Goal: Transaction & Acquisition: Purchase product/service

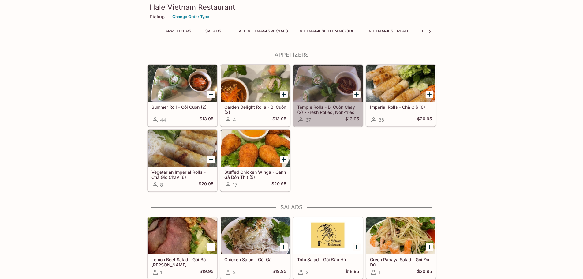
click at [324, 97] on div at bounding box center [327, 83] width 69 height 37
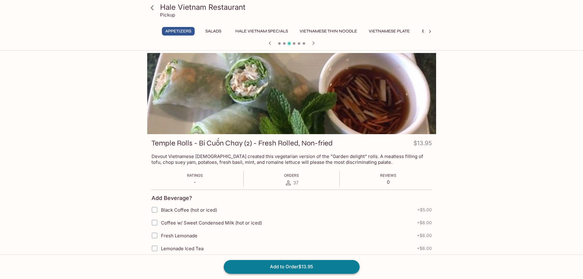
click at [301, 266] on button "Add to Order $13.95" at bounding box center [292, 266] width 136 height 13
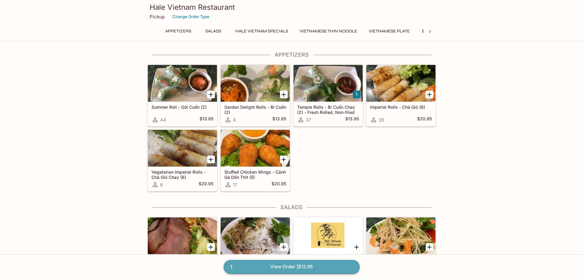
click at [301, 268] on link "1 View Order | $13.95" at bounding box center [292, 266] width 136 height 13
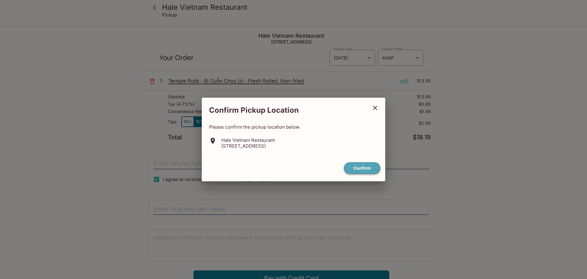
click at [365, 167] on button "Confirm" at bounding box center [362, 168] width 36 height 12
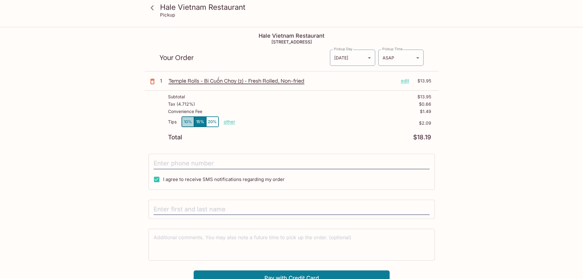
click at [185, 121] on button "10%" at bounding box center [188, 122] width 12 height 10
click at [185, 159] on input "tel" at bounding box center [292, 164] width 276 height 12
type input "[PHONE_NUMBER]"
click at [199, 207] on input "text" at bounding box center [292, 209] width 276 height 12
type input "j"
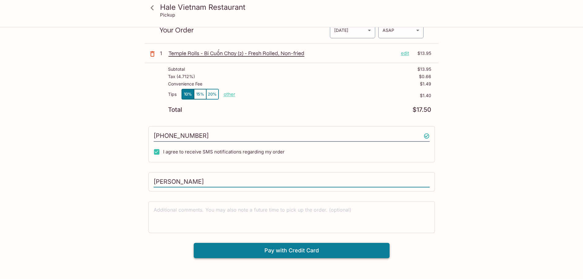
type input "[PERSON_NAME]"
click at [345, 243] on button "Pay with Credit Card" at bounding box center [292, 250] width 196 height 15
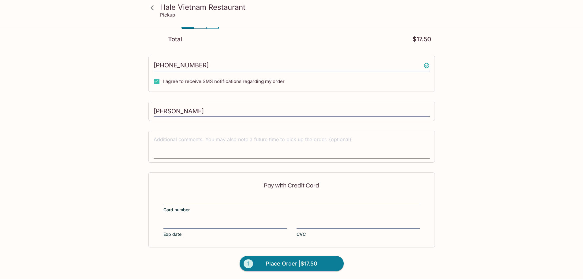
scroll to position [98, 0]
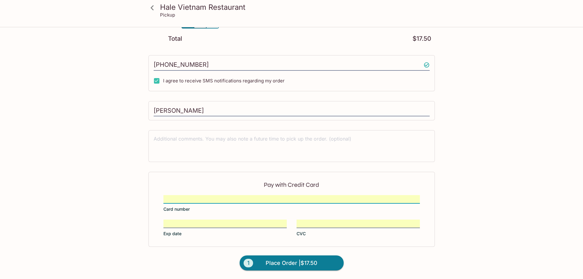
click at [314, 260] on span "Place Order | $17.50" at bounding box center [292, 263] width 52 height 10
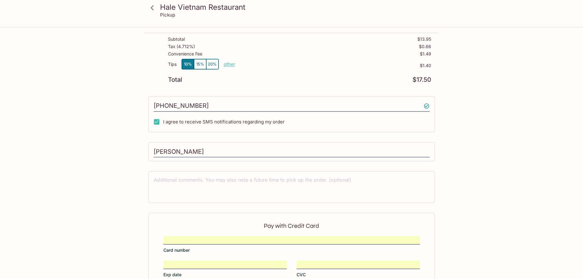
scroll to position [0, 0]
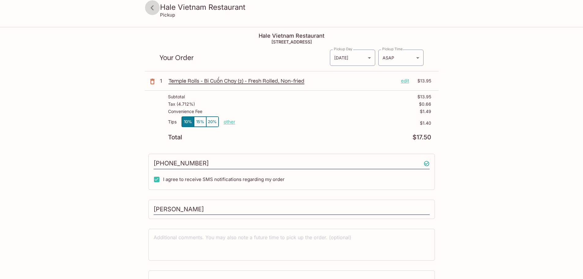
click at [150, 9] on icon at bounding box center [152, 7] width 11 height 11
